Goal: Task Accomplishment & Management: Manage account settings

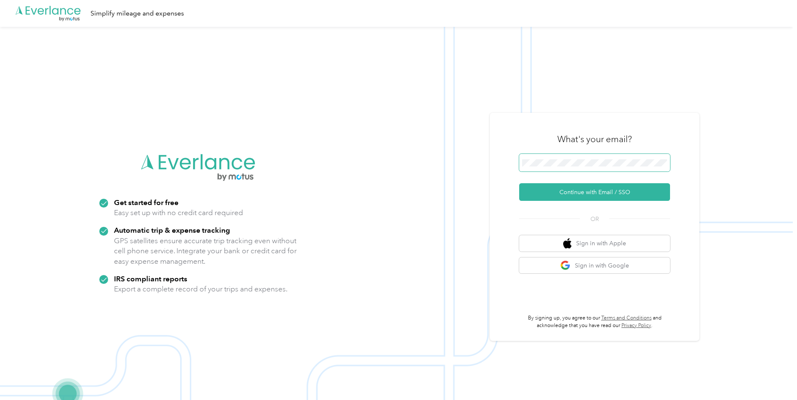
click at [575, 158] on span at bounding box center [594, 163] width 151 height 18
click at [556, 196] on button "Continue with Email / SSO" at bounding box center [594, 192] width 151 height 18
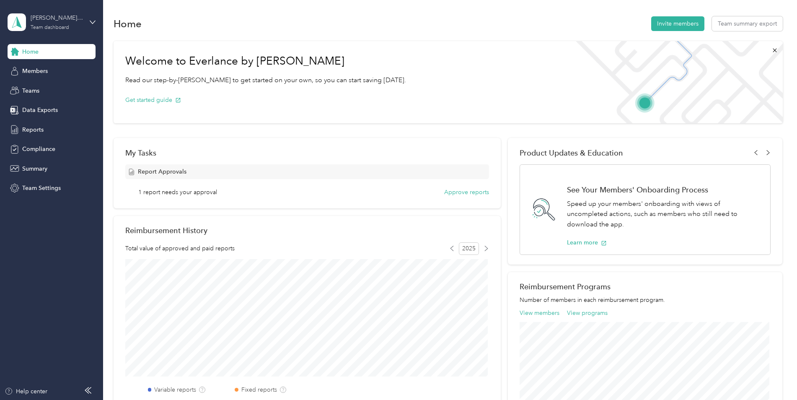
click at [73, 19] on div "sergio.morales@convergint.com" at bounding box center [57, 17] width 52 height 9
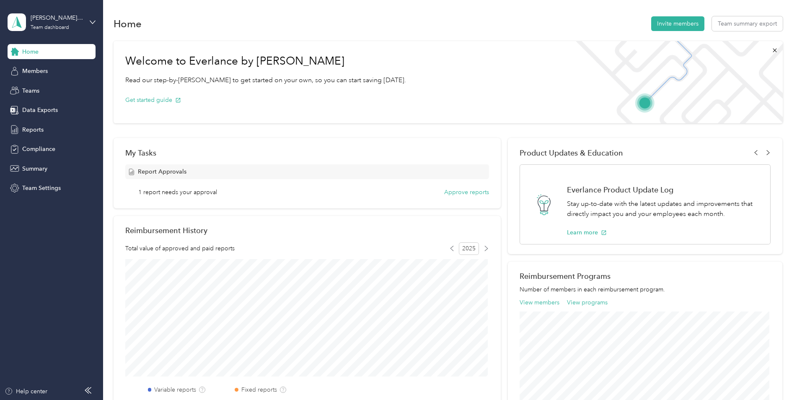
click at [60, 69] on div "Team dashboard" at bounding box center [38, 67] width 46 height 9
click at [485, 180] on div "Report Approvals 1 report needs your approval Approve reports" at bounding box center [307, 180] width 364 height 32
click at [472, 193] on button "Approve reports" at bounding box center [466, 192] width 45 height 9
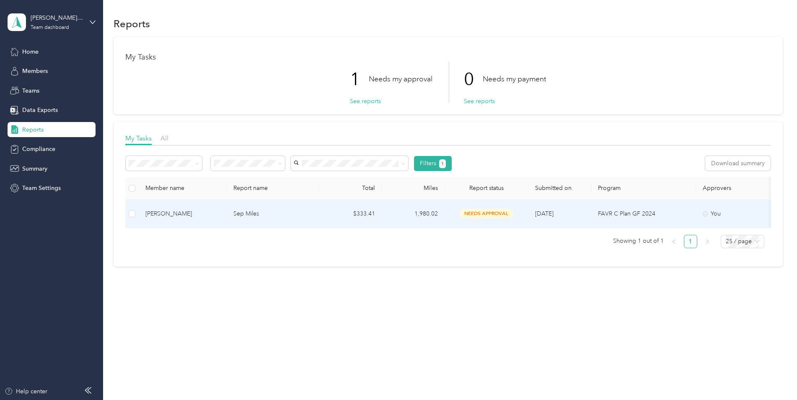
click at [284, 217] on p "Sep Miles" at bounding box center [272, 213] width 79 height 9
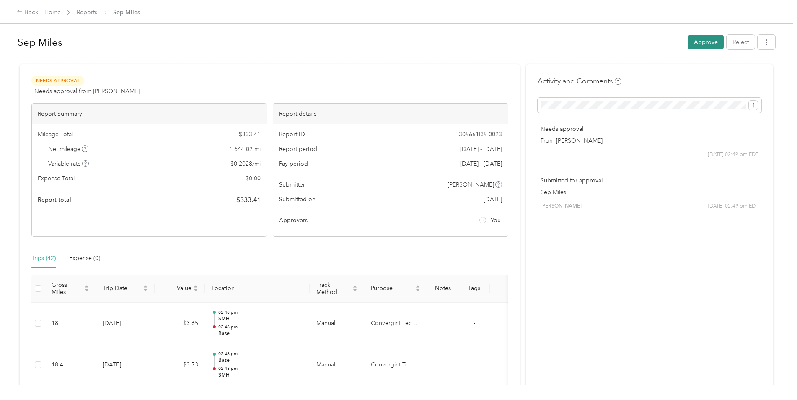
click at [702, 43] on button "Approve" at bounding box center [706, 42] width 36 height 15
